Goal: Obtain resource: Download file/media

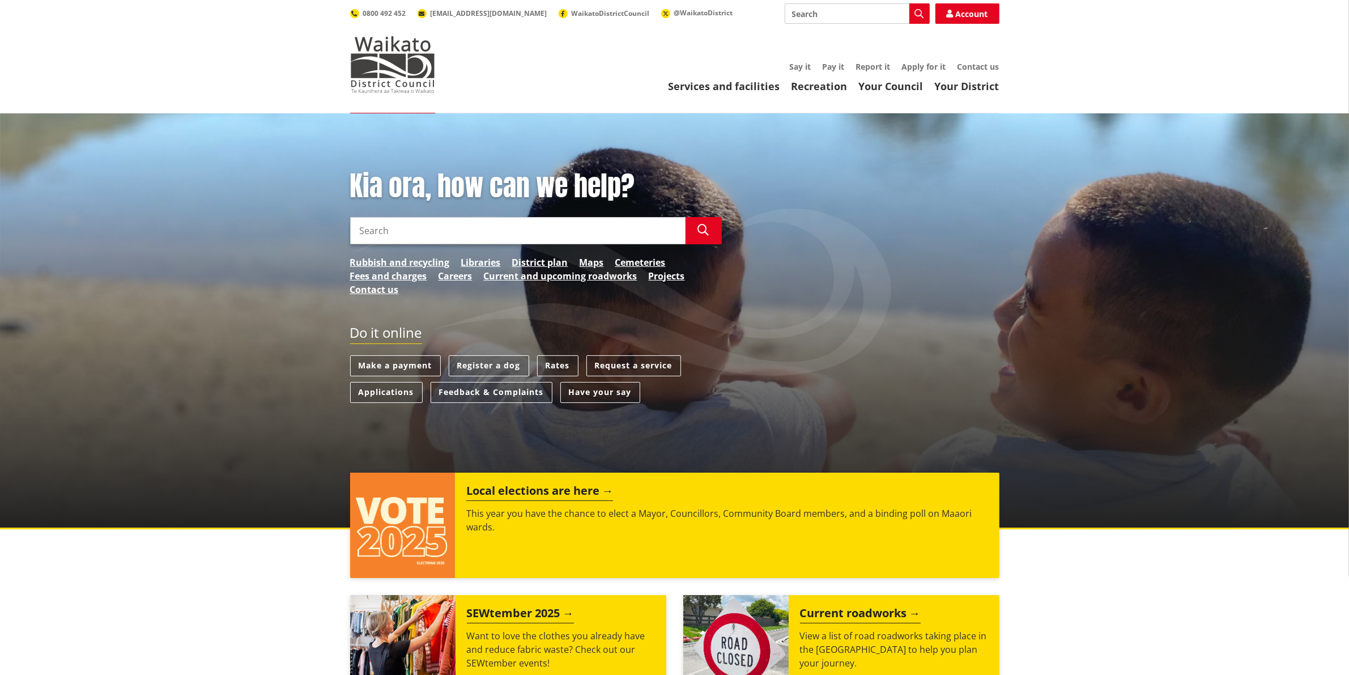
click at [559, 224] on input "Search" at bounding box center [517, 230] width 335 height 27
click at [411, 224] on input "Search" at bounding box center [517, 230] width 335 height 27
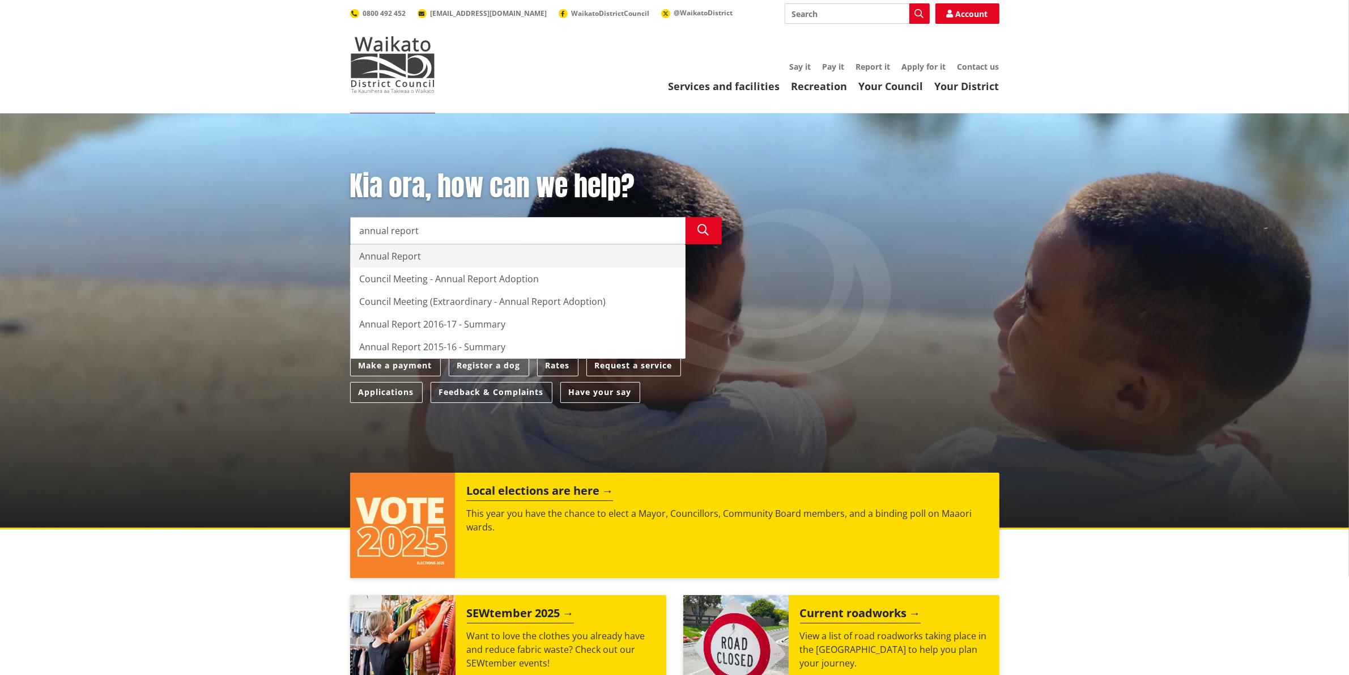
click at [401, 252] on div "Annual Report" at bounding box center [518, 256] width 334 height 23
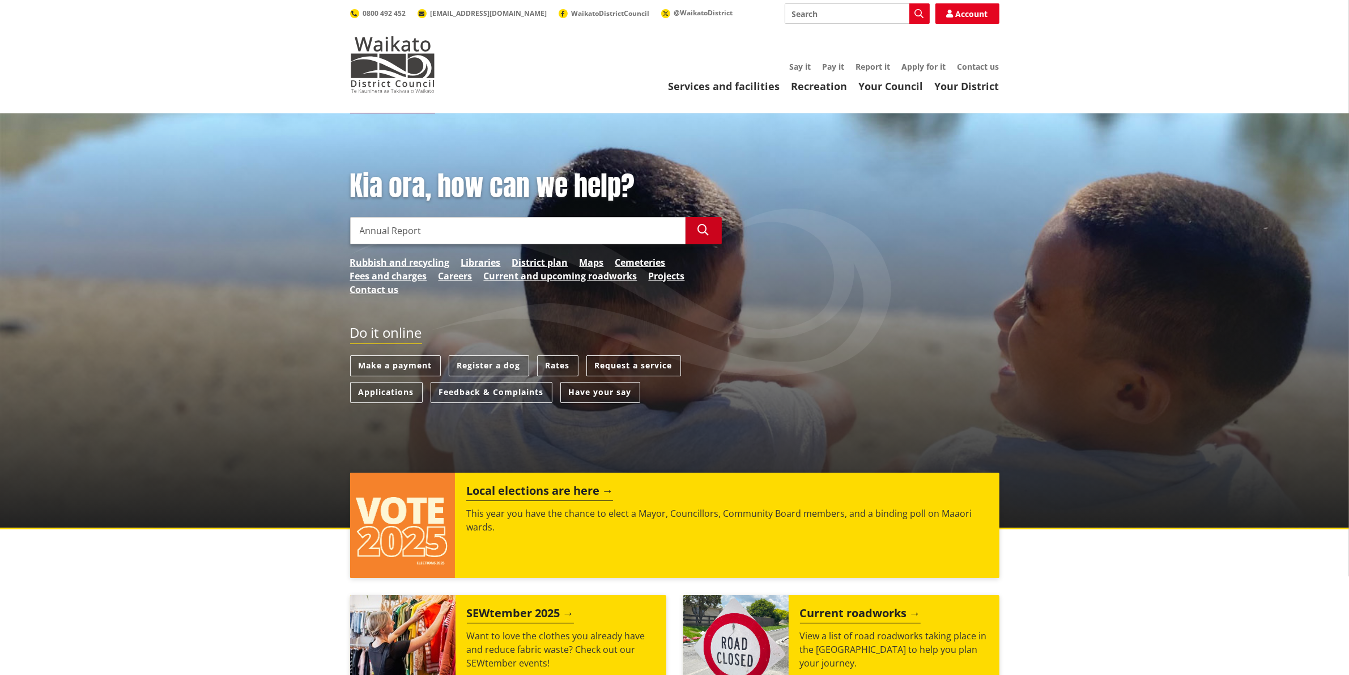
type input "Annual Report"
click at [706, 222] on button "Search" at bounding box center [704, 230] width 36 height 27
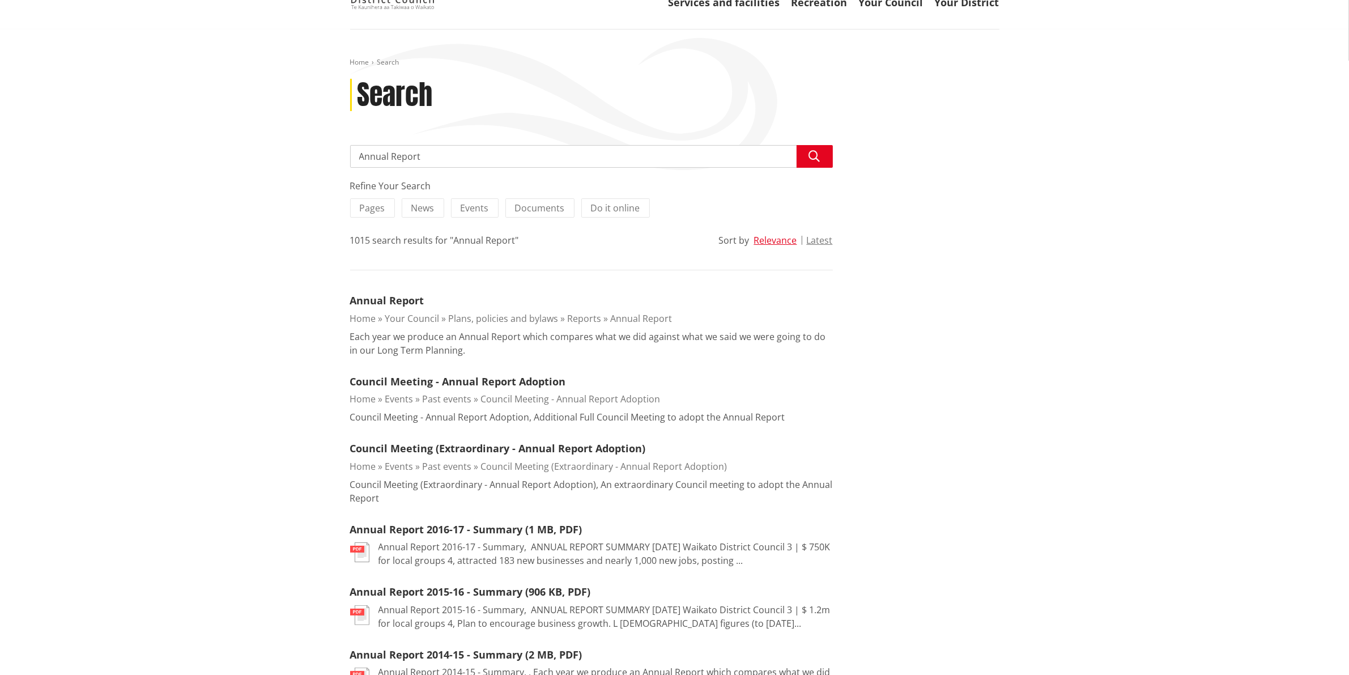
scroll to position [71, 0]
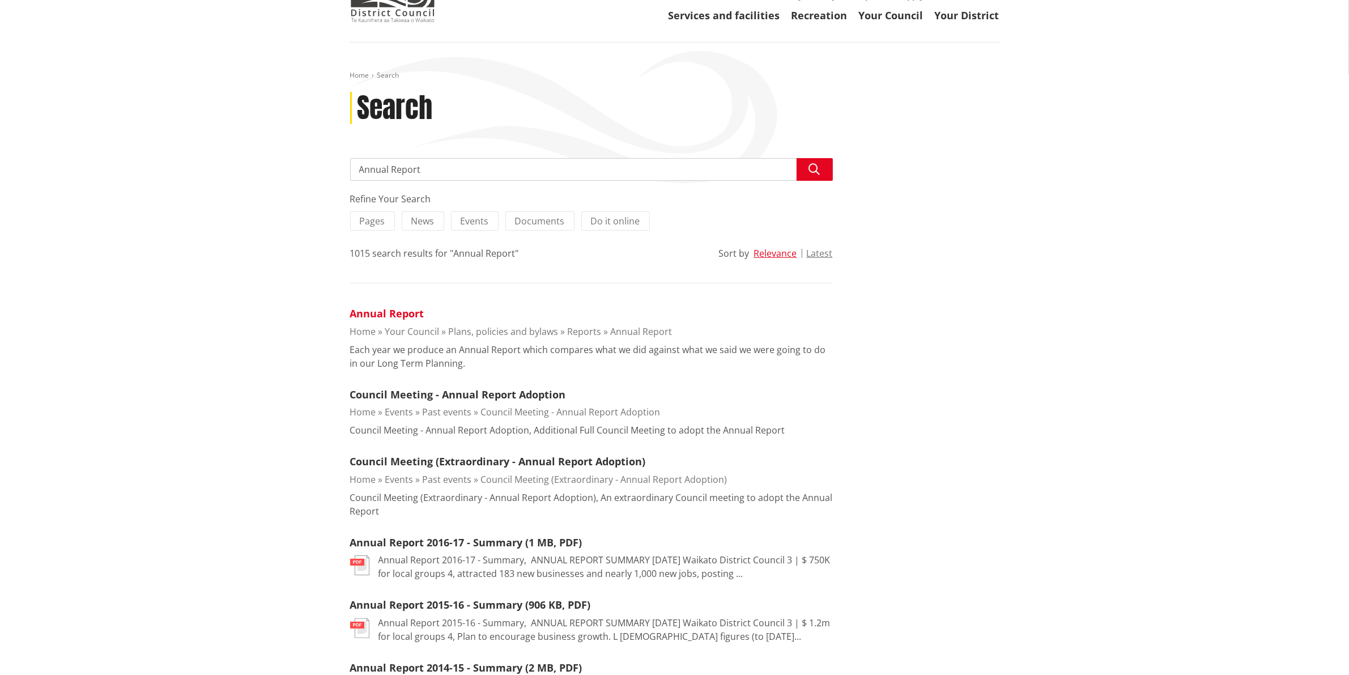
click at [404, 312] on link "Annual Report" at bounding box center [387, 314] width 74 height 14
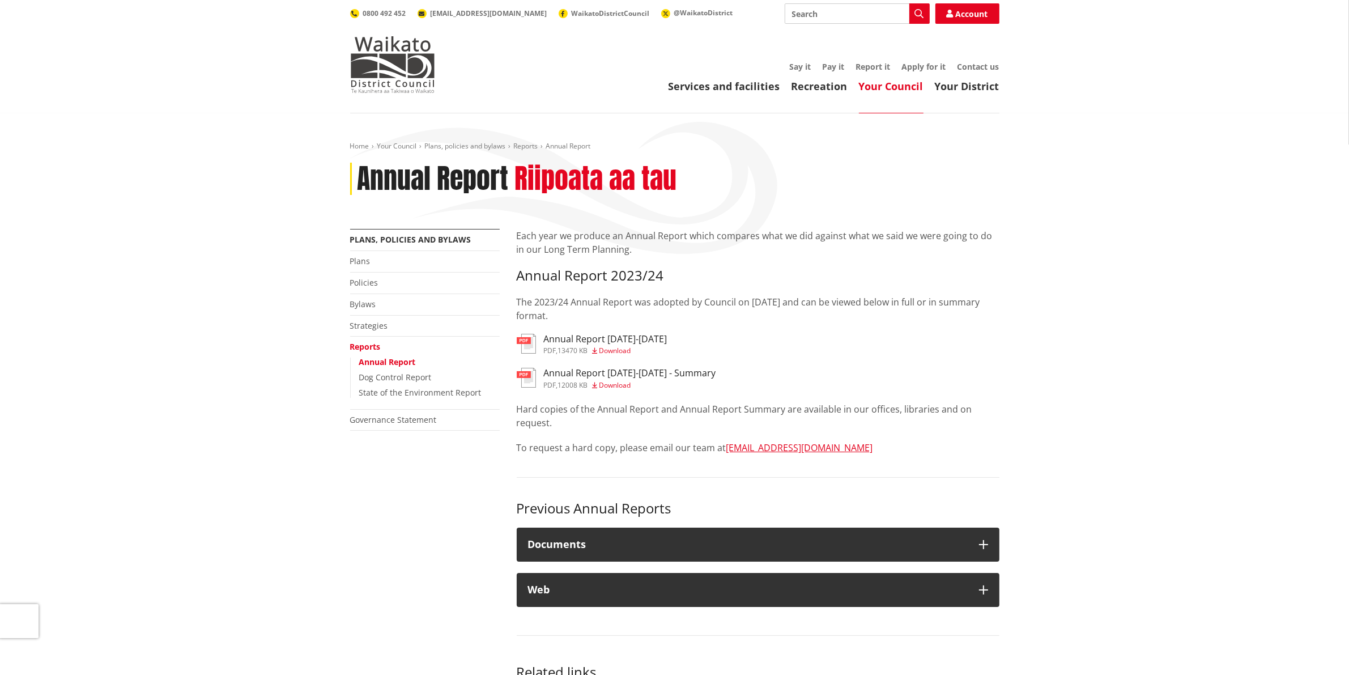
click at [609, 349] on span "Download" at bounding box center [616, 351] width 32 height 10
